Goal: Information Seeking & Learning: Learn about a topic

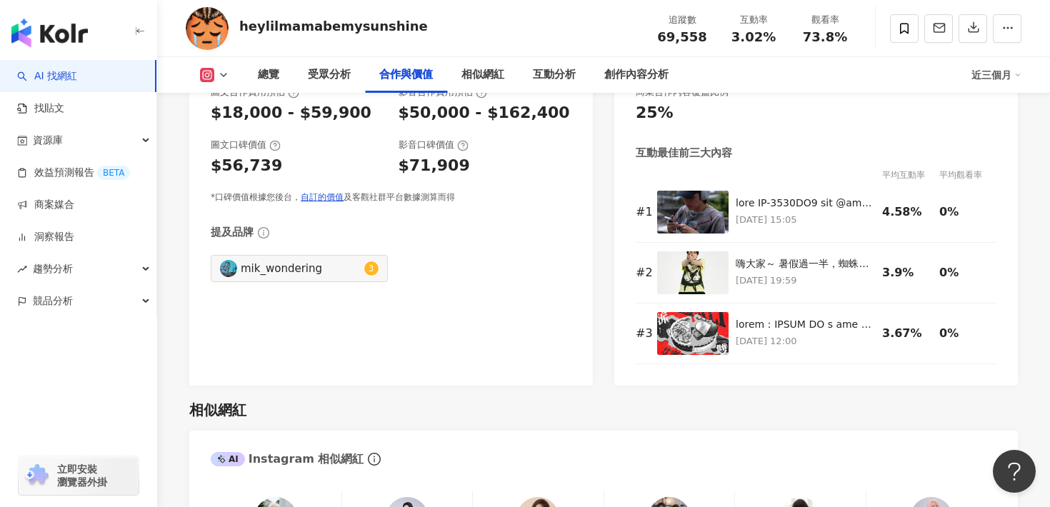
scroll to position [2027, 0]
click at [695, 224] on img at bounding box center [692, 211] width 71 height 43
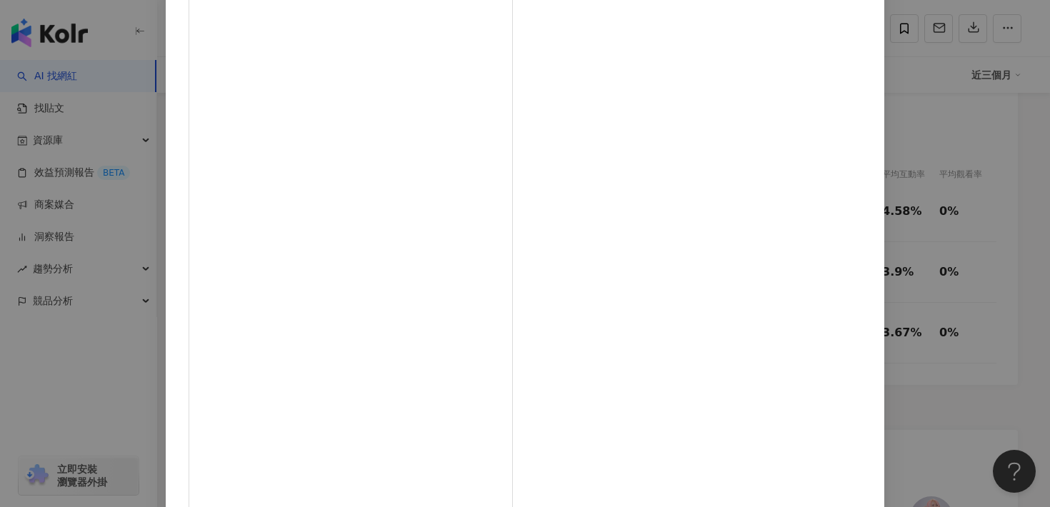
scroll to position [160, 0]
click at [943, 254] on div "[PERSON_NAME] [DATE] 3,159 28 查看原始貼文" at bounding box center [525, 253] width 1050 height 507
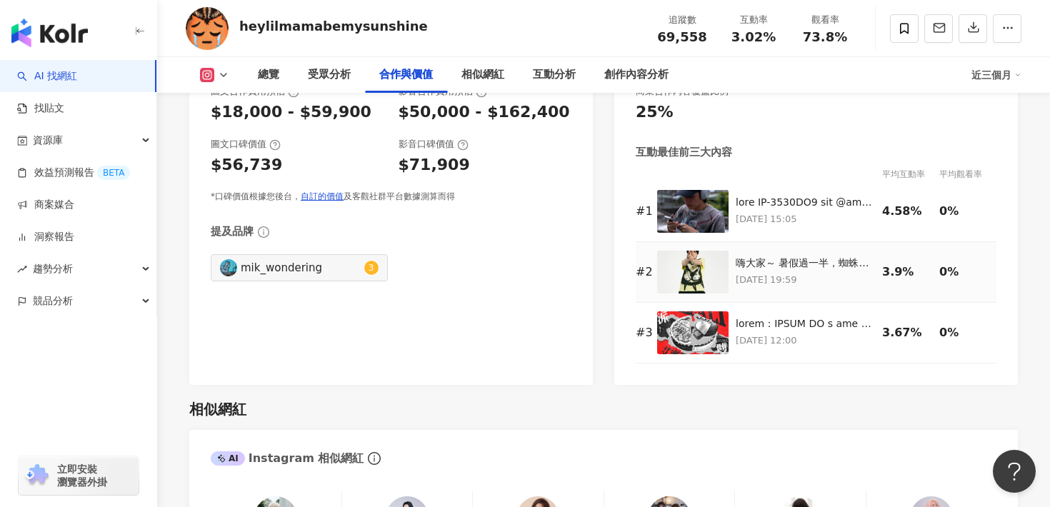
click at [703, 271] on img at bounding box center [692, 272] width 71 height 43
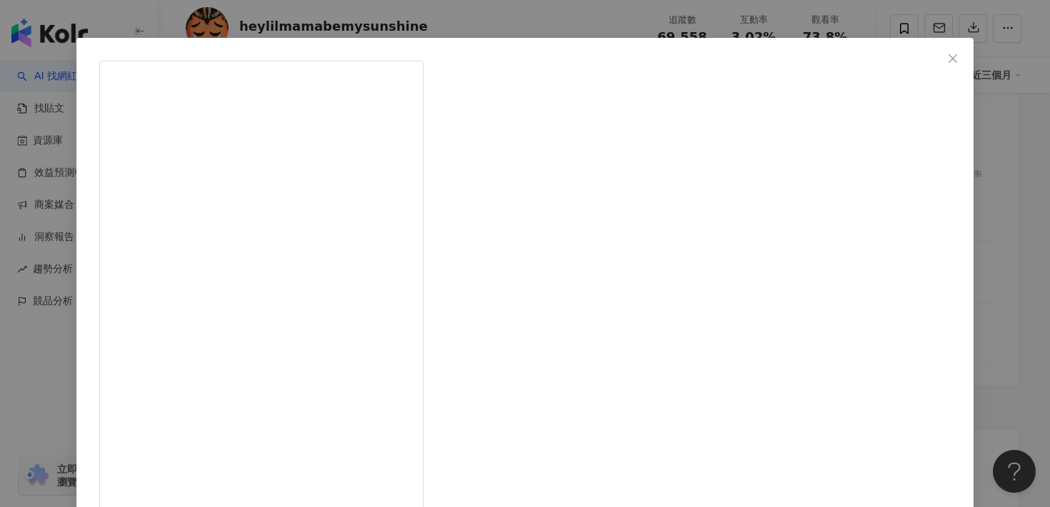
scroll to position [34, 0]
click at [943, 328] on div "[PERSON_NAME] [DATE] 嗨大家～ 暑假過一半，蜘蛛感應巡演也剛好滿一年了(ｰｰ;) 在農曆七月還沒到以前，想邀請好朋友來參加我的： 沒臉見人…" at bounding box center [525, 253] width 1050 height 507
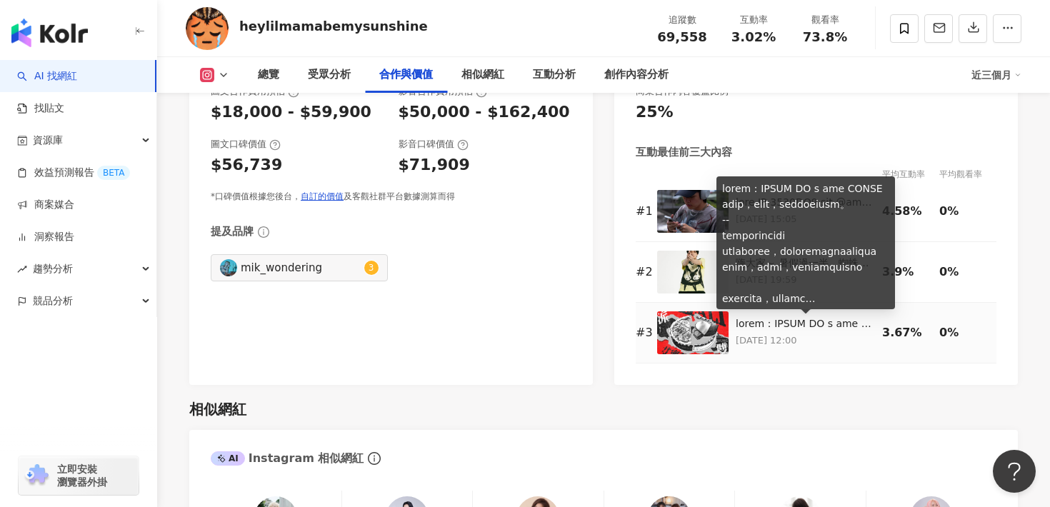
click at [701, 328] on img at bounding box center [692, 332] width 71 height 43
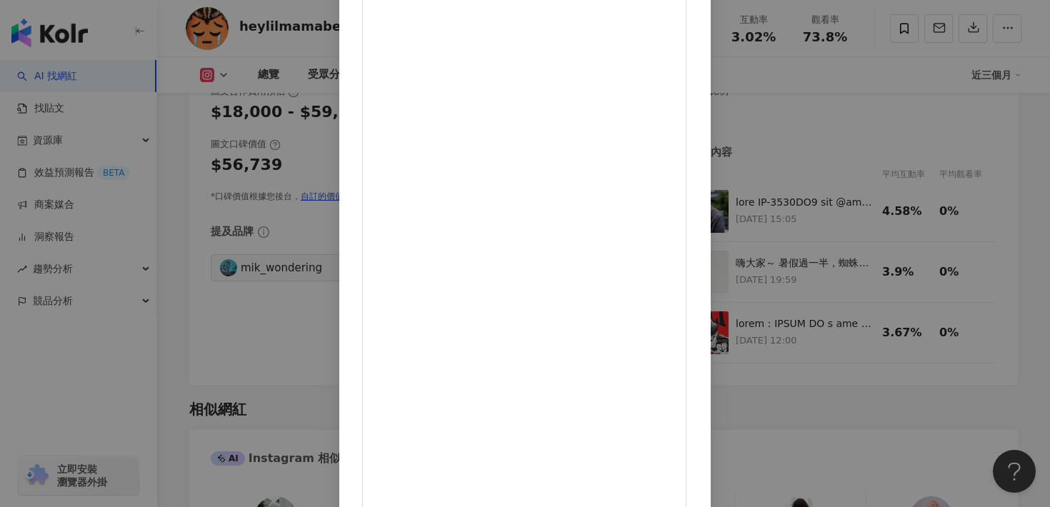
scroll to position [26, 0]
click at [922, 241] on div "Legacy 傳 音樂展演空間 [DATE] 2,544 6 查看原始貼文" at bounding box center [525, 253] width 1050 height 507
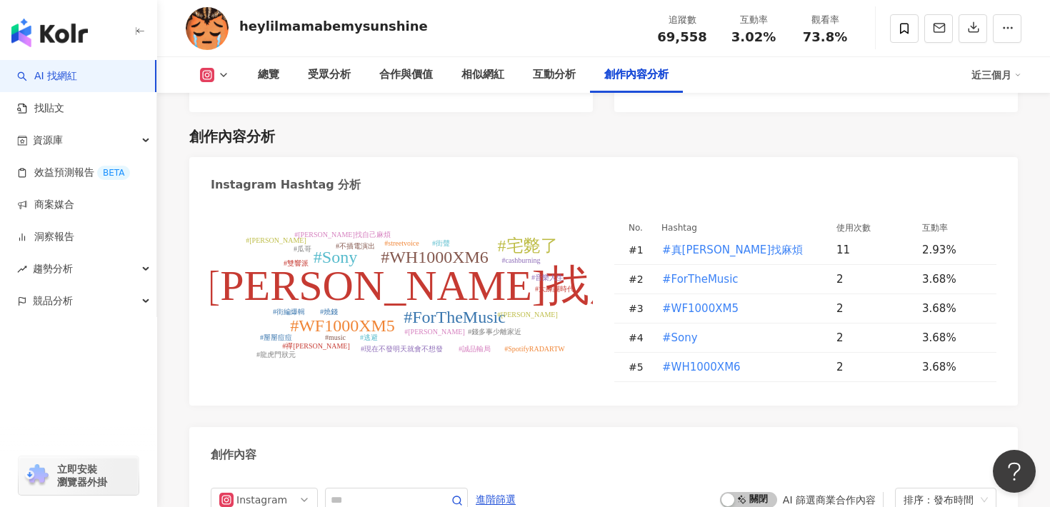
scroll to position [4332, 0]
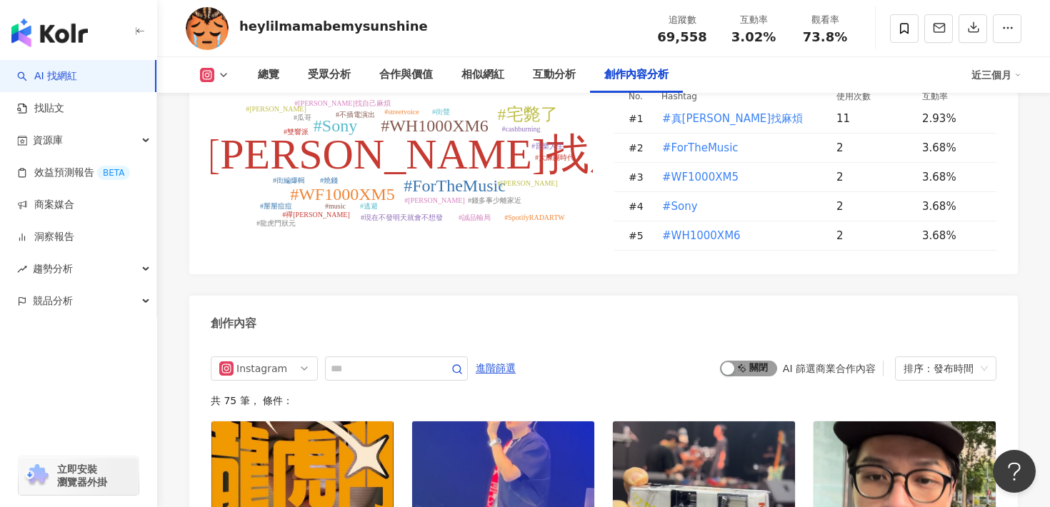
click at [760, 361] on span "啟動 關閉" at bounding box center [748, 369] width 57 height 16
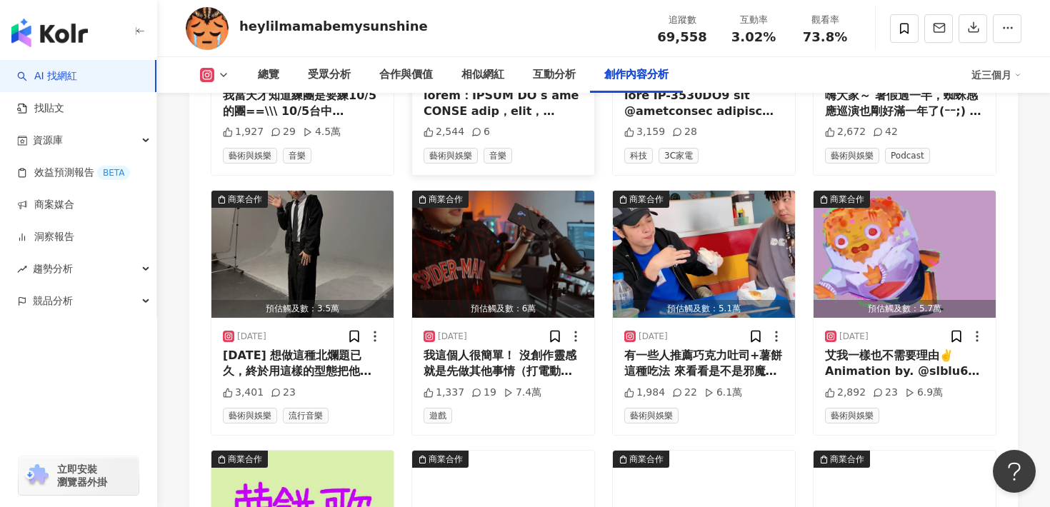
scroll to position [4758, 0]
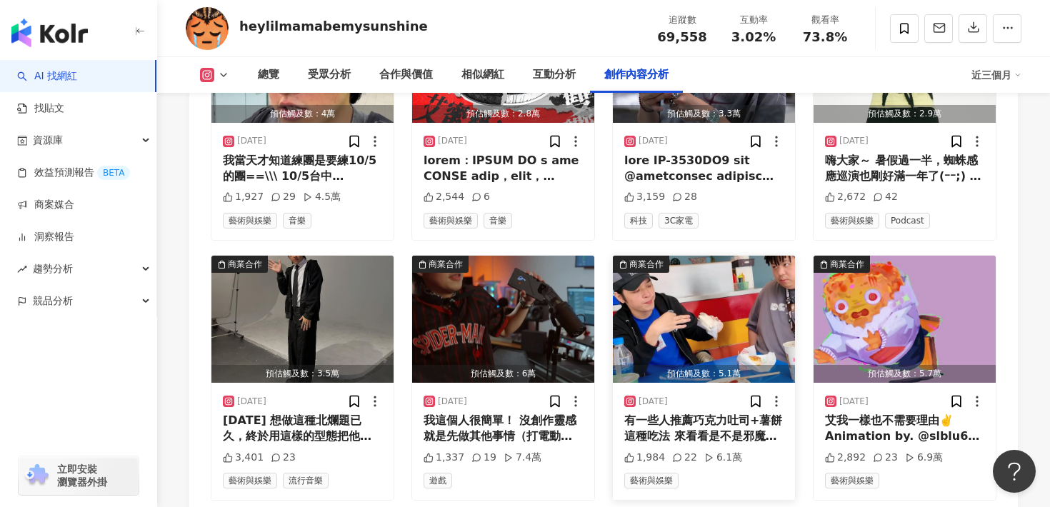
click at [688, 256] on img "button" at bounding box center [704, 319] width 182 height 127
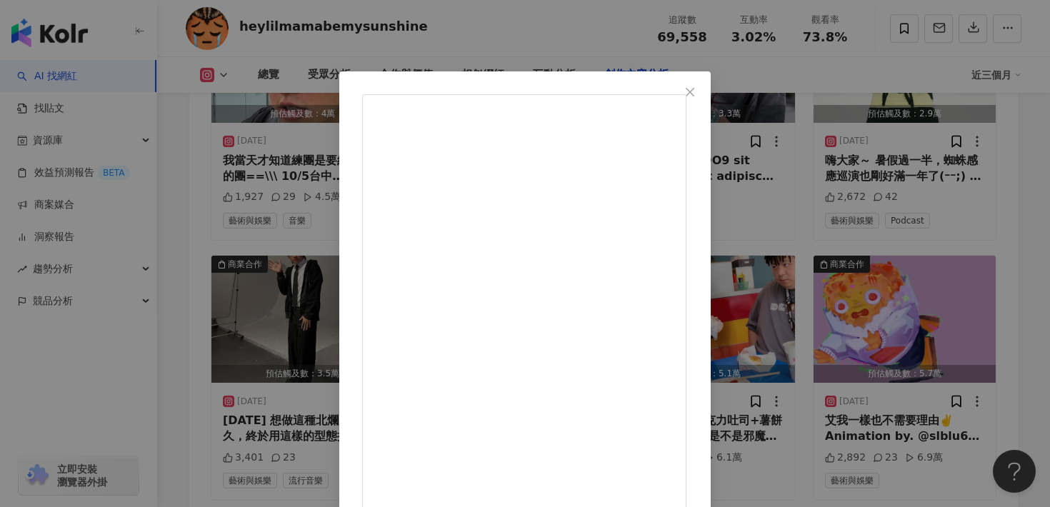
scroll to position [31, 0]
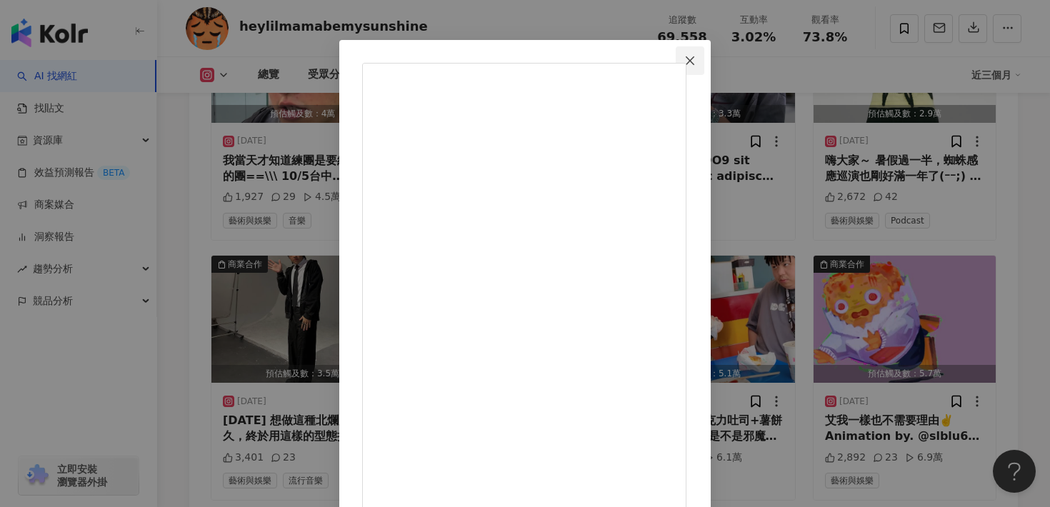
click at [696, 55] on icon "close" at bounding box center [689, 60] width 11 height 11
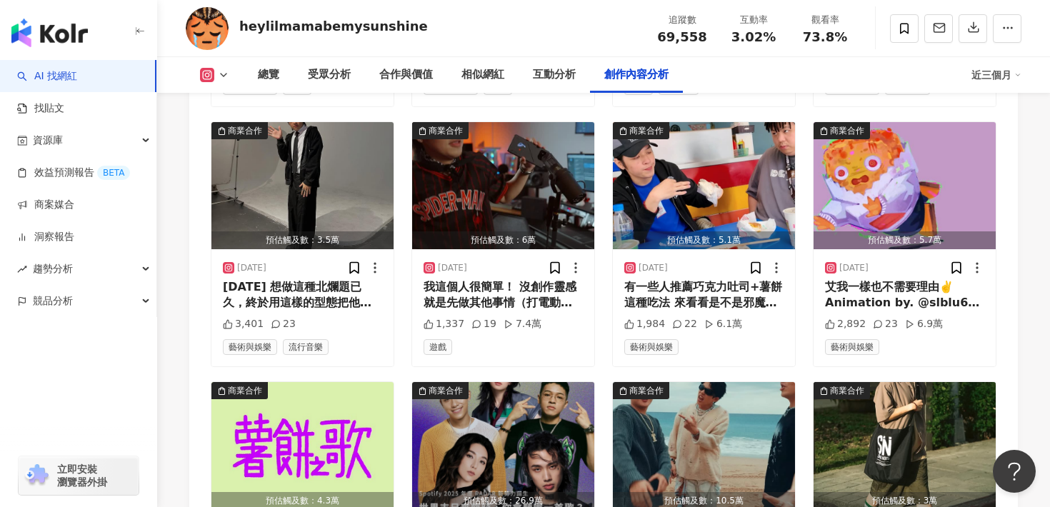
scroll to position [4892, 0]
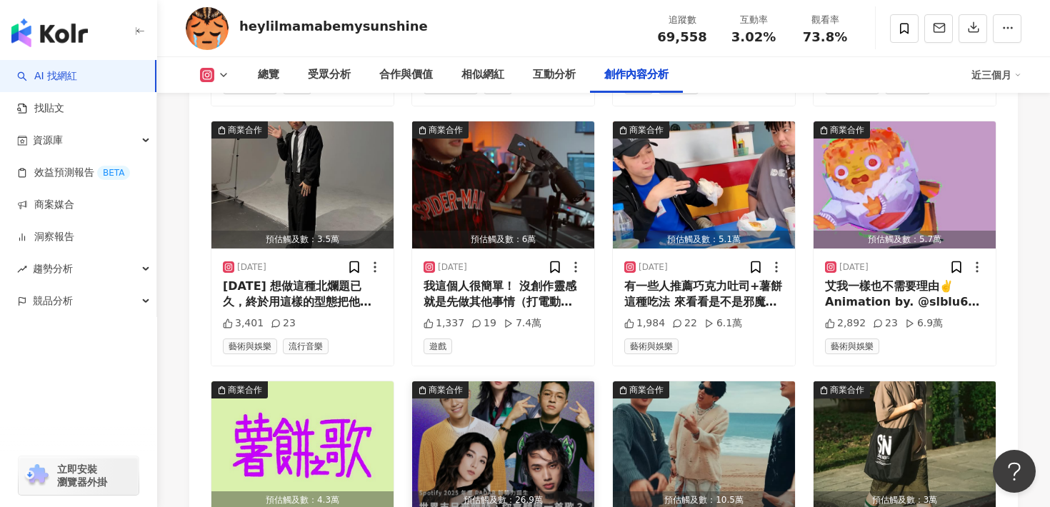
click at [551, 381] on img "button" at bounding box center [503, 444] width 182 height 127
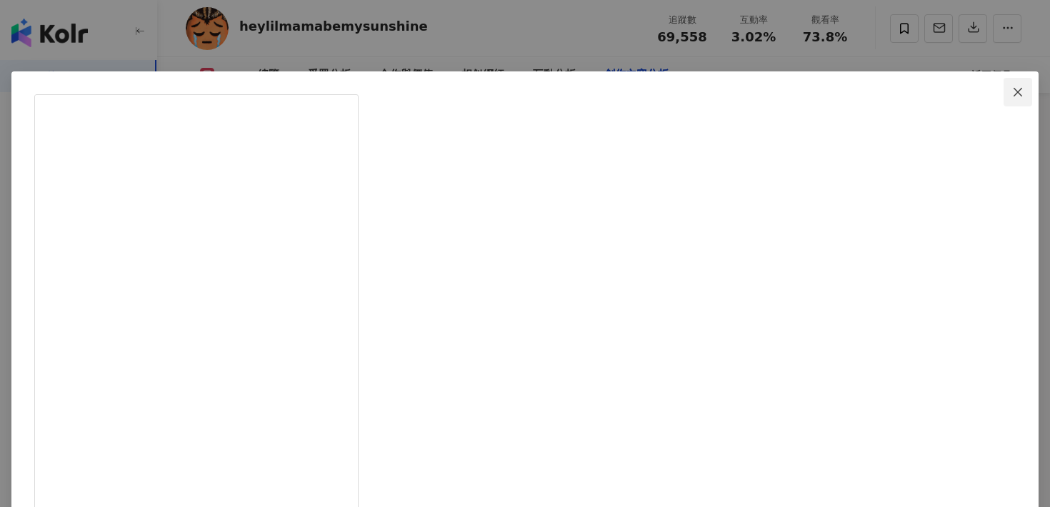
click at [1013, 89] on icon "close" at bounding box center [1017, 91] width 9 height 9
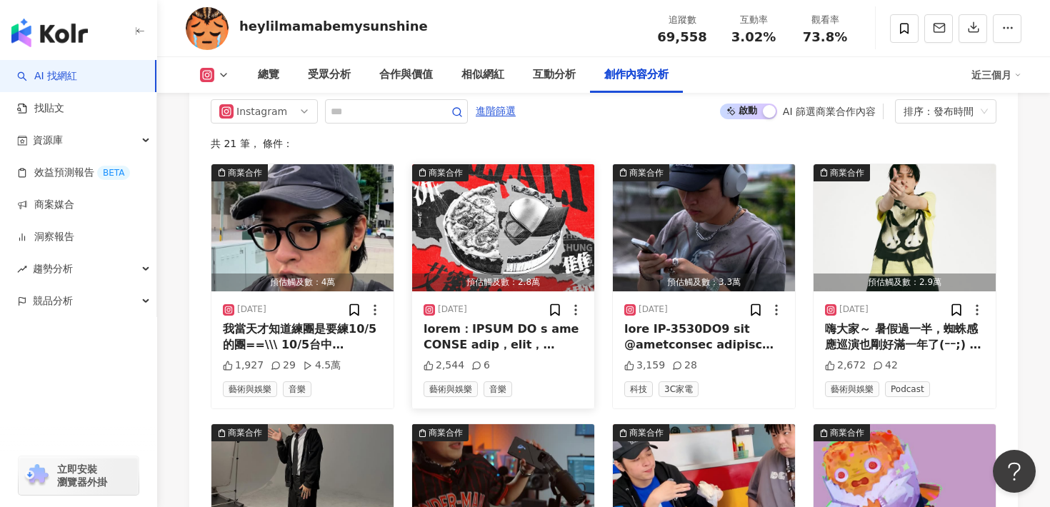
scroll to position [4384, 0]
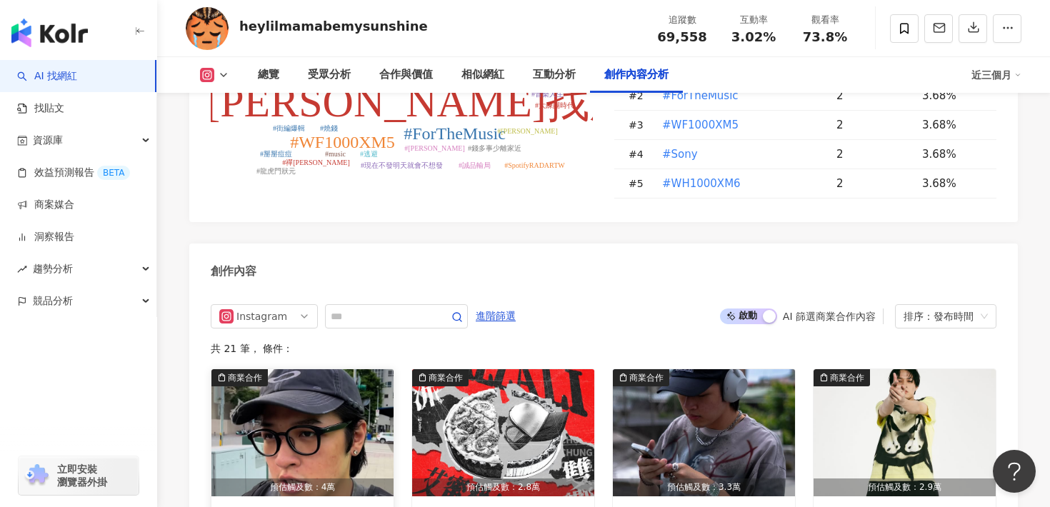
click at [293, 369] on img "button" at bounding box center [302, 432] width 182 height 127
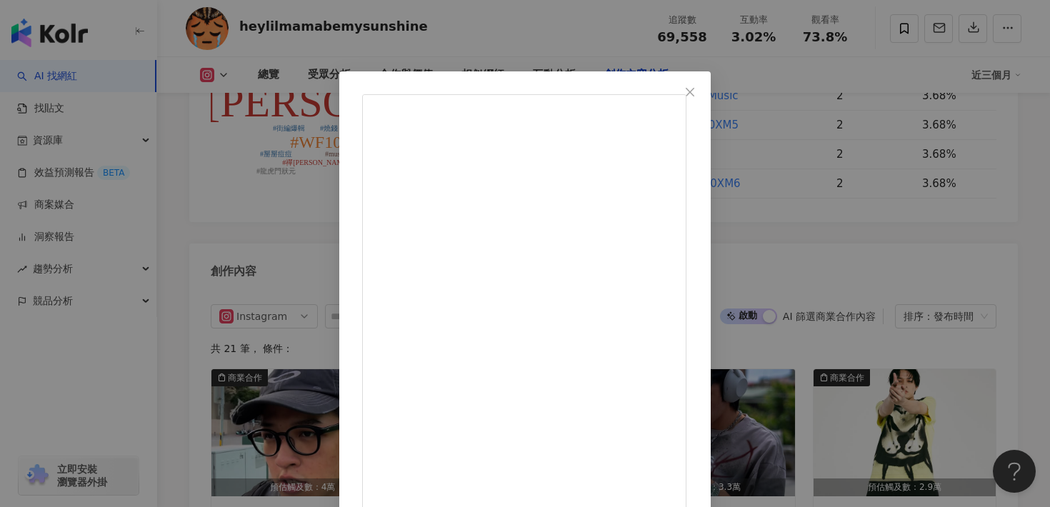
click at [908, 246] on div "[PERSON_NAME] [DATE] 我當天才知道練團是要練10/5的團==\\\ 10/5台中 @legacy_taiwan 雙響派 有我和 @pizz…" at bounding box center [525, 253] width 1050 height 507
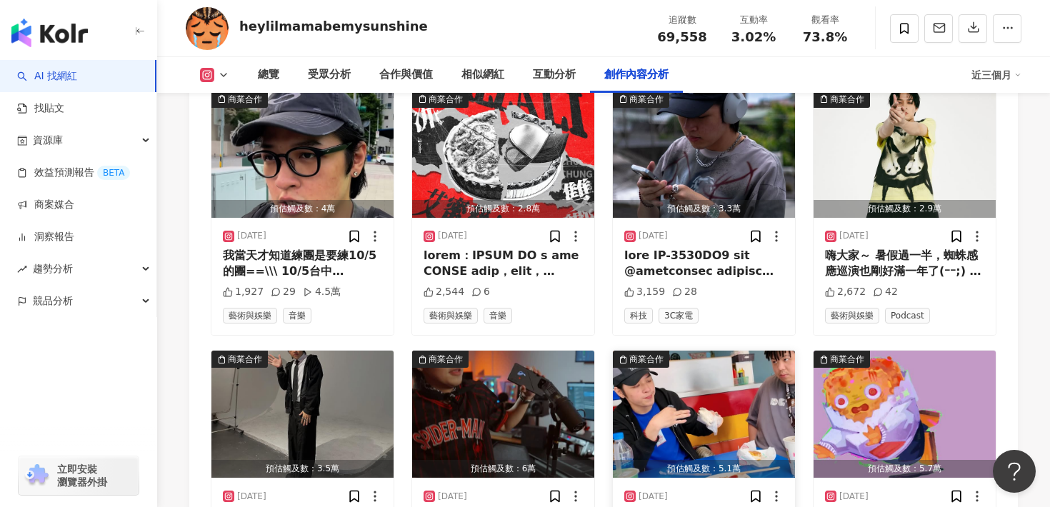
scroll to position [4669, 0]
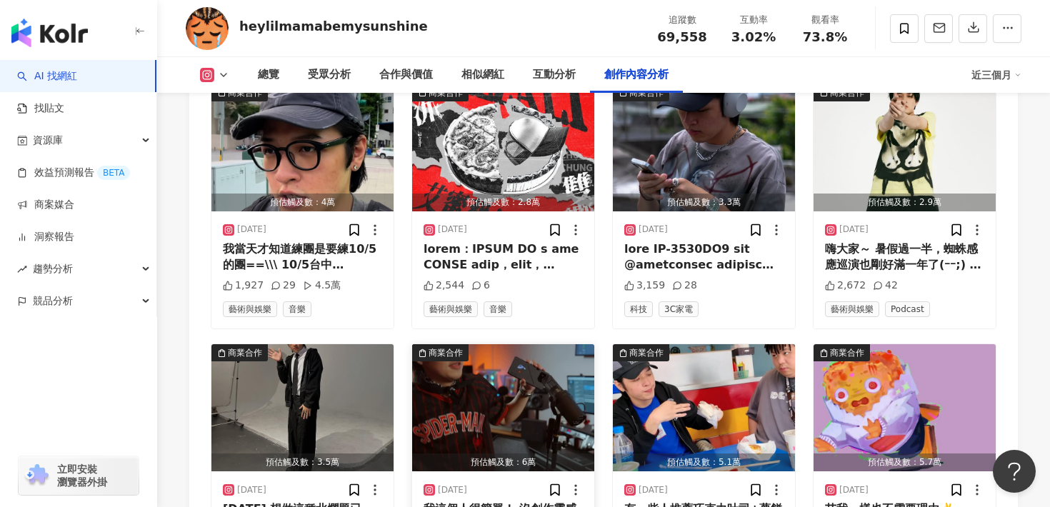
click at [513, 344] on img "button" at bounding box center [503, 407] width 182 height 127
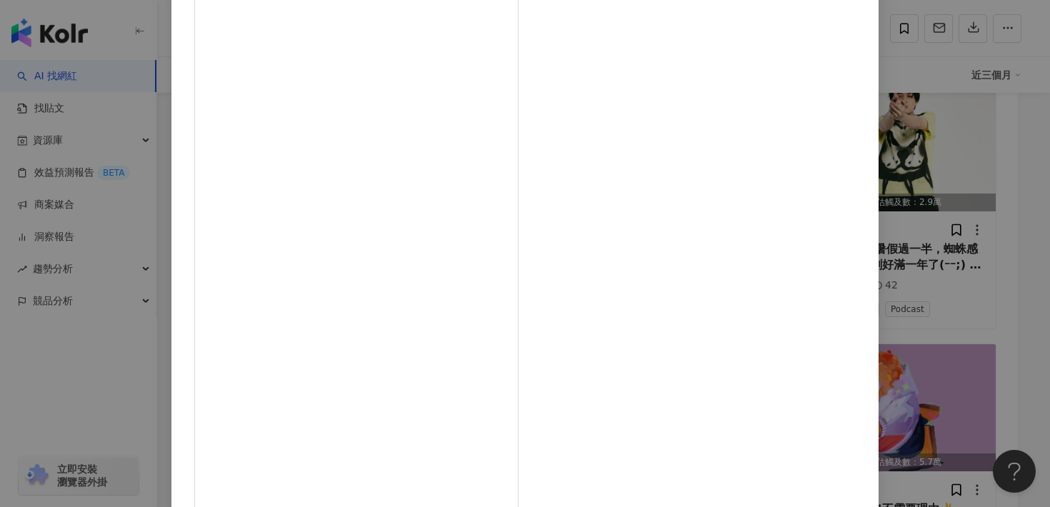
scroll to position [134, 0]
click at [902, 252] on div "[PERSON_NAME] [DATE] 1,337 19 7.4萬 查看原始貼文" at bounding box center [525, 253] width 1050 height 507
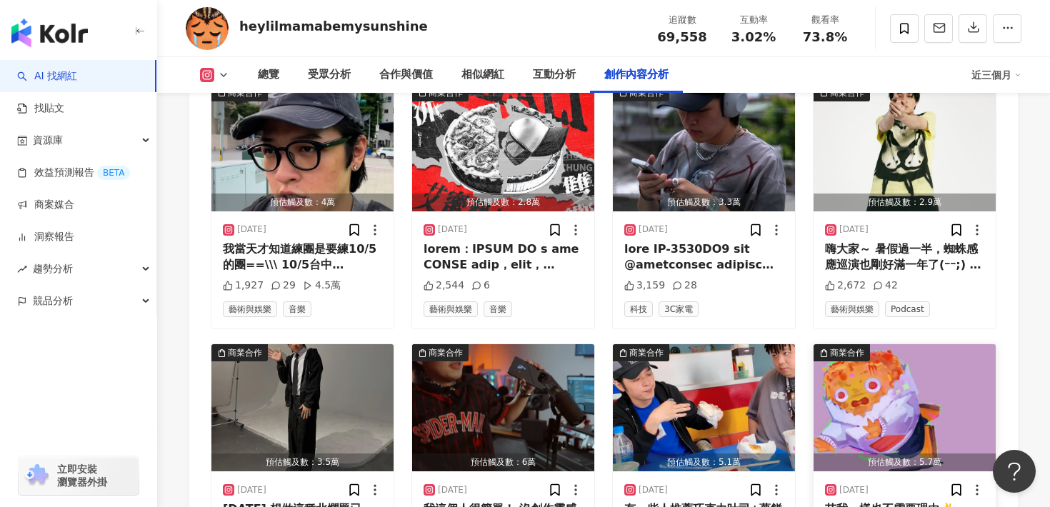
scroll to position [4422, 0]
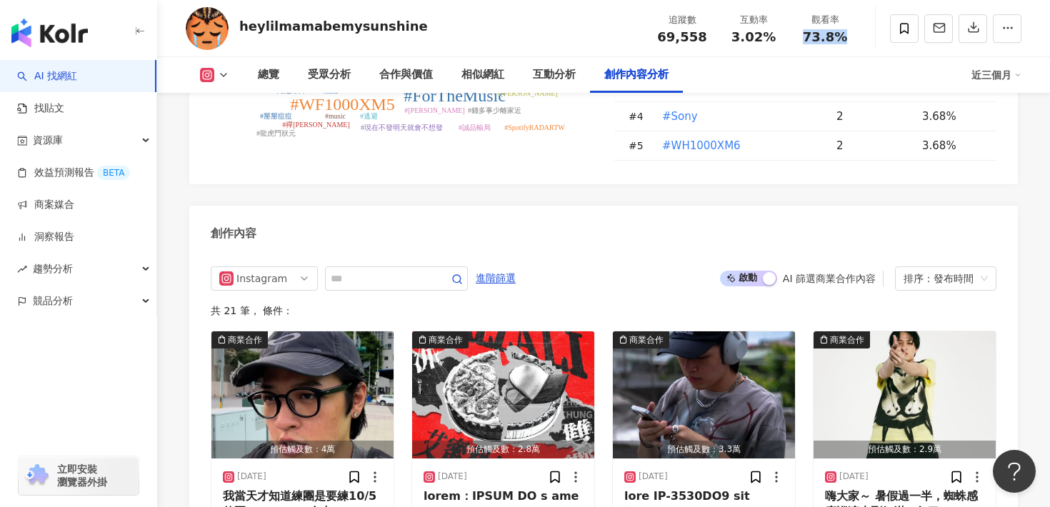
drag, startPoint x: 846, startPoint y: 36, endPoint x: 798, endPoint y: 36, distance: 47.8
click at [798, 36] on div "73.8%" at bounding box center [825, 37] width 54 height 14
copy span "73.8%"
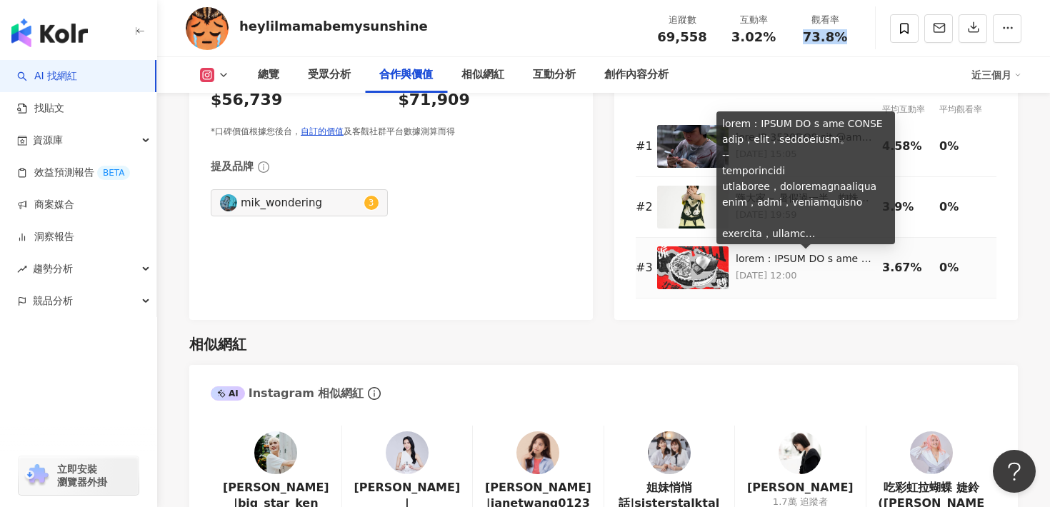
scroll to position [2090, 0]
